Goal: Task Accomplishment & Management: Complete application form

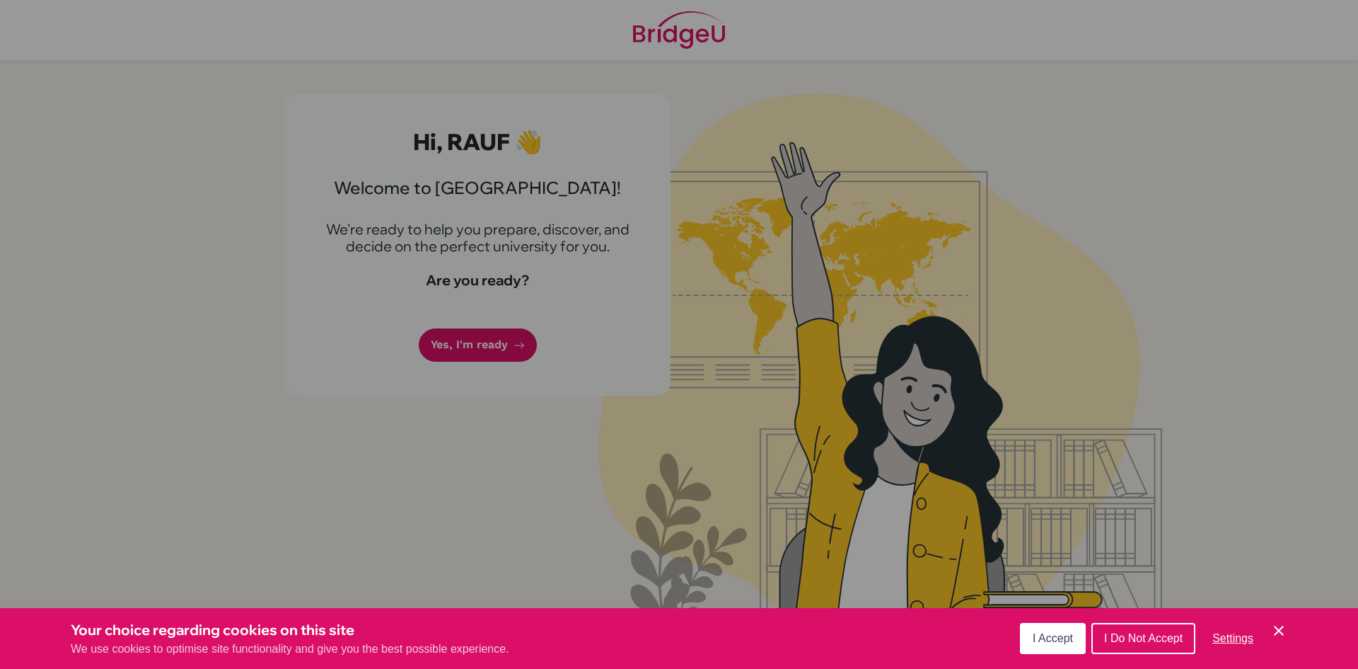
click at [1059, 635] on span "I Accept" at bounding box center [1053, 638] width 40 height 12
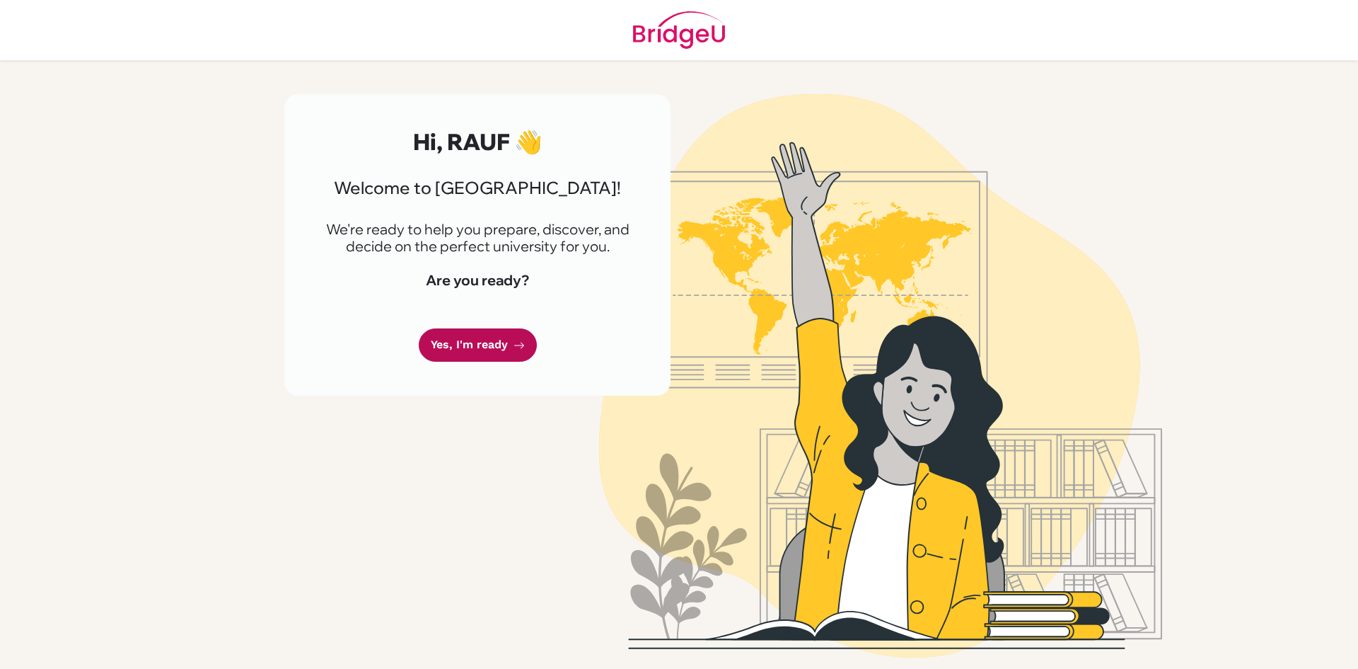
click at [507, 353] on link "Yes, I'm ready" at bounding box center [478, 344] width 118 height 33
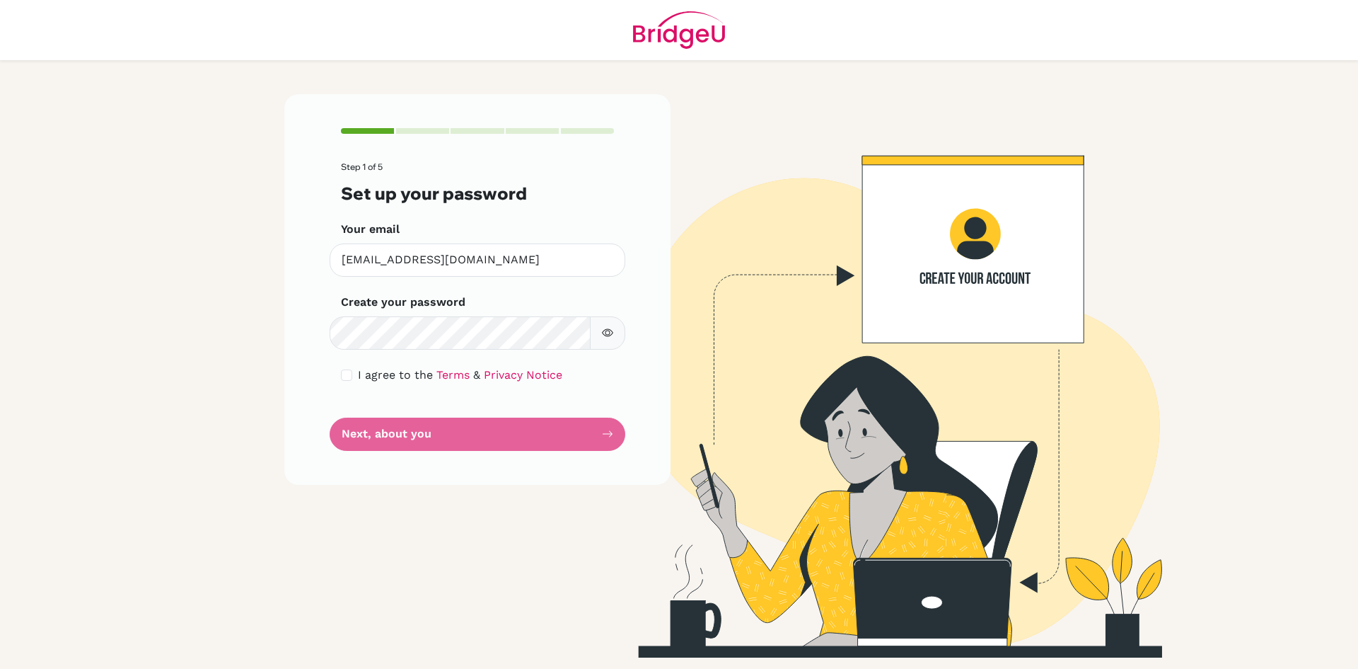
click at [605, 335] on icon "button" at bounding box center [607, 332] width 11 height 11
click at [349, 373] on input "checkbox" at bounding box center [346, 374] width 11 height 11
checkbox input "true"
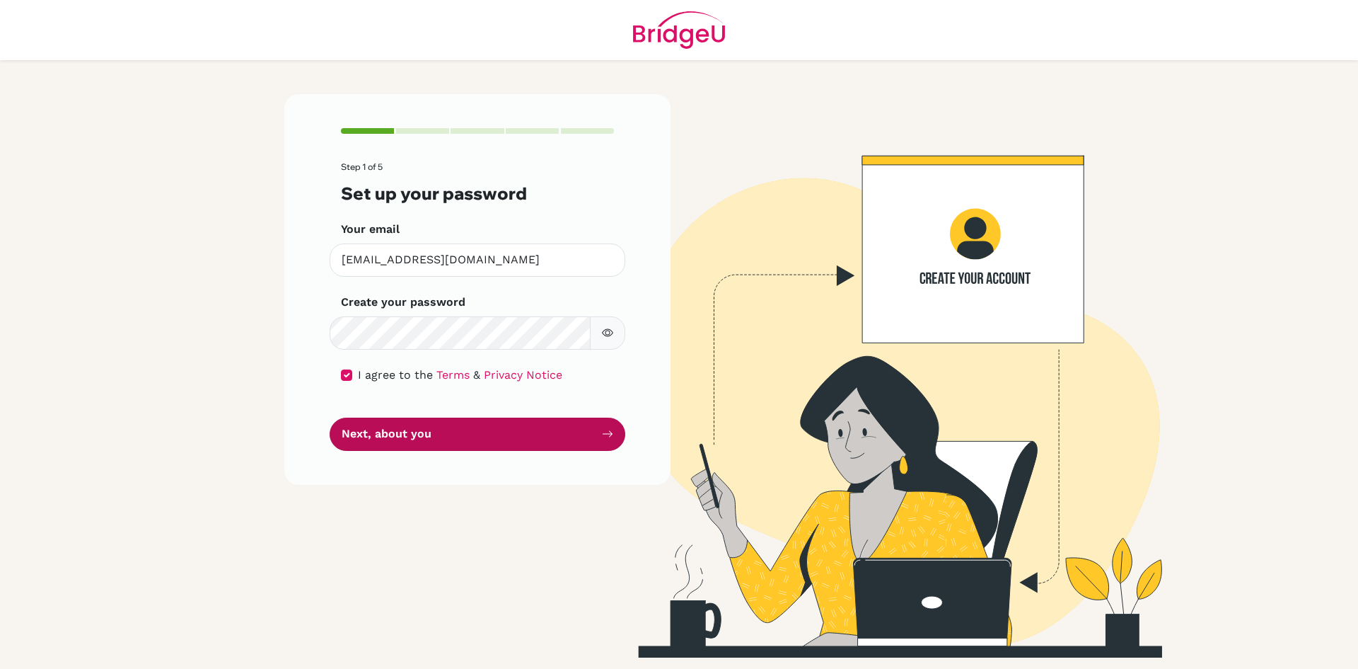
click at [384, 434] on button "Next, about you" at bounding box center [478, 433] width 296 height 33
